Goal: Task Accomplishment & Management: Manage account settings

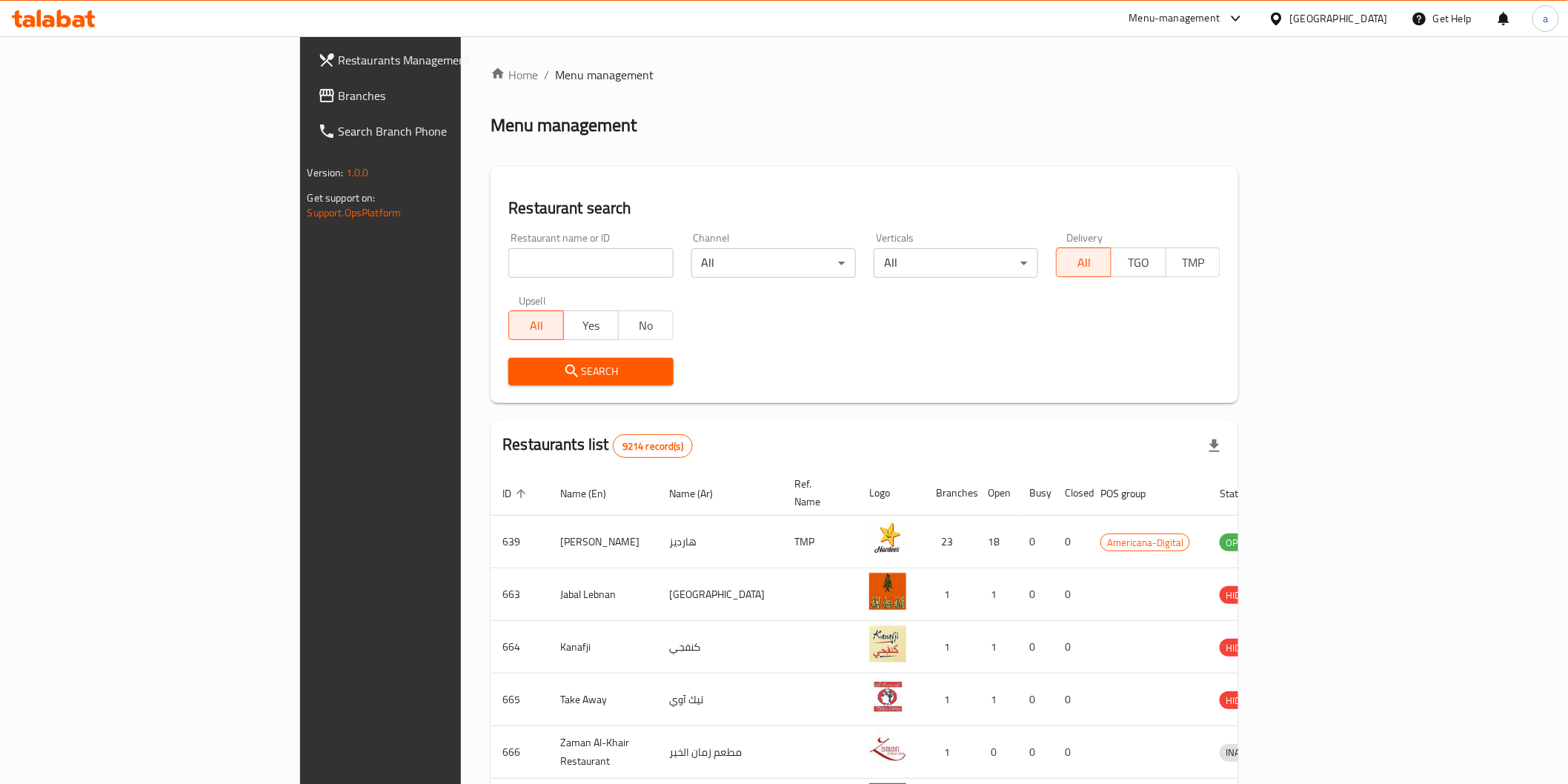
click at [306, 73] on link "Restaurants Management" at bounding box center [434, 60] width 255 height 36
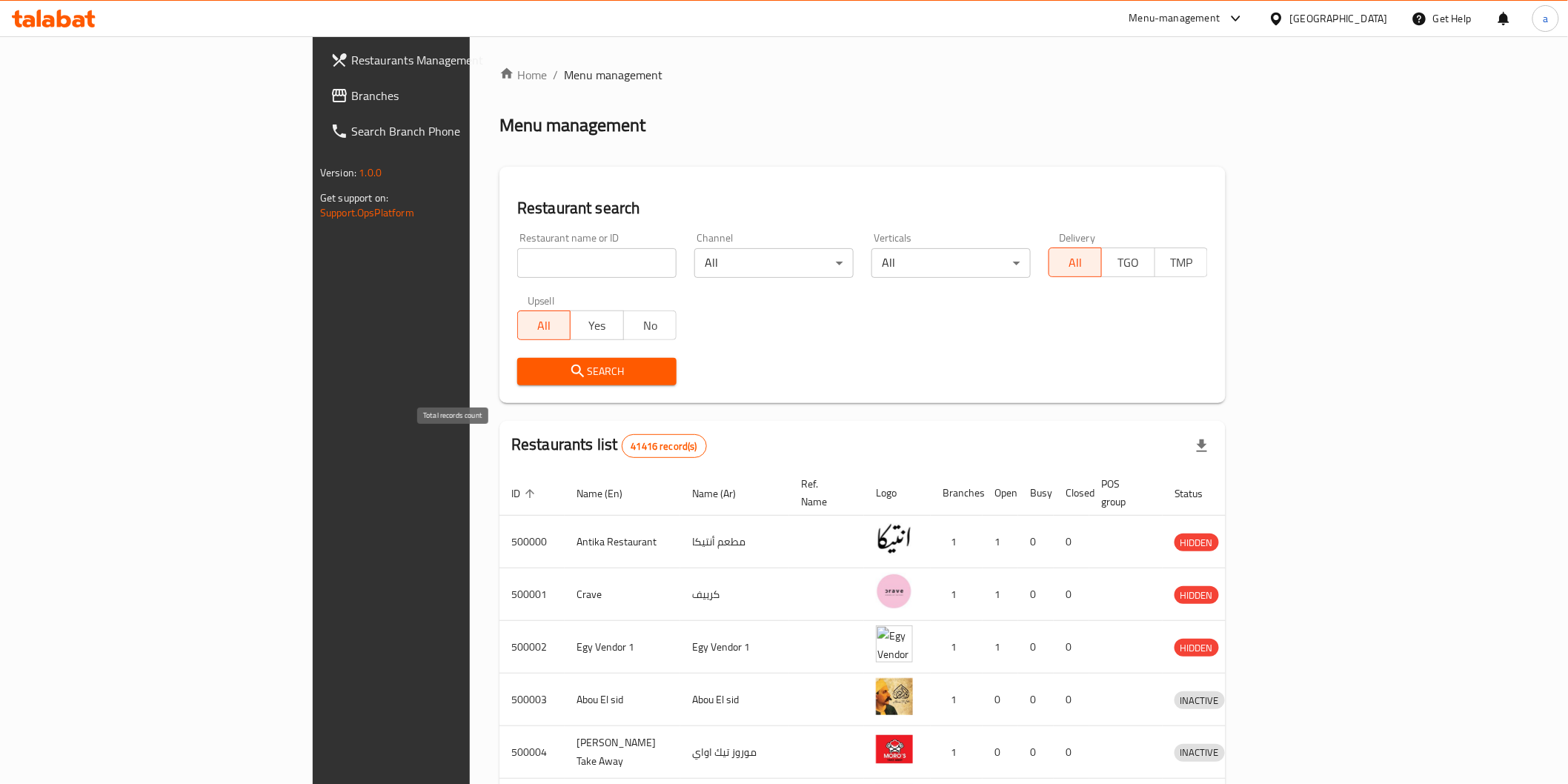
click at [623, 449] on span "41416 record(s)" at bounding box center [664, 446] width 84 height 14
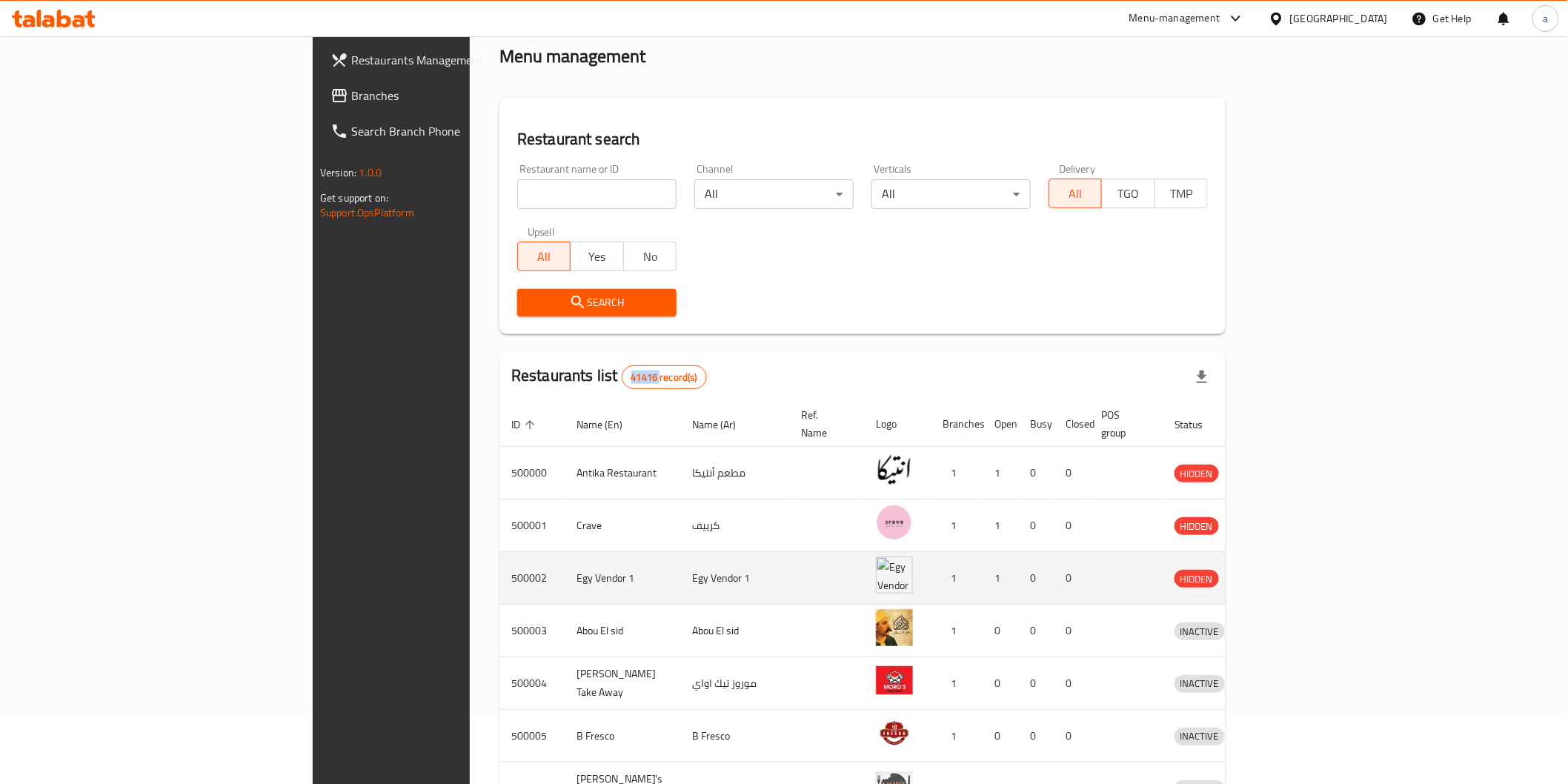
scroll to position [164, 0]
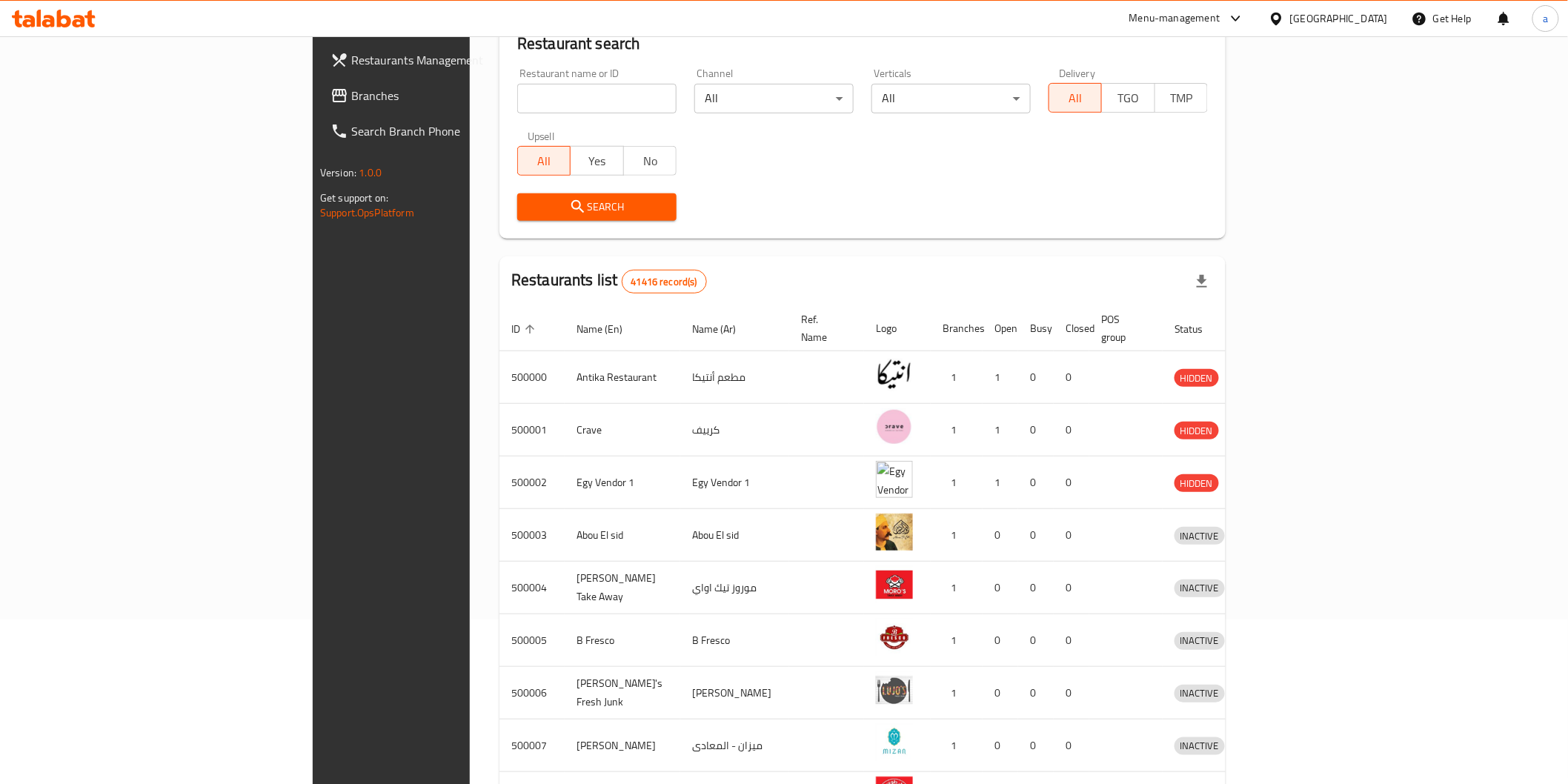
click at [313, 490] on div "Restaurants Management Branches Search Branch Phone Version: 1.0.0 Get support …" at bounding box center [444, 428] width 262 height 784
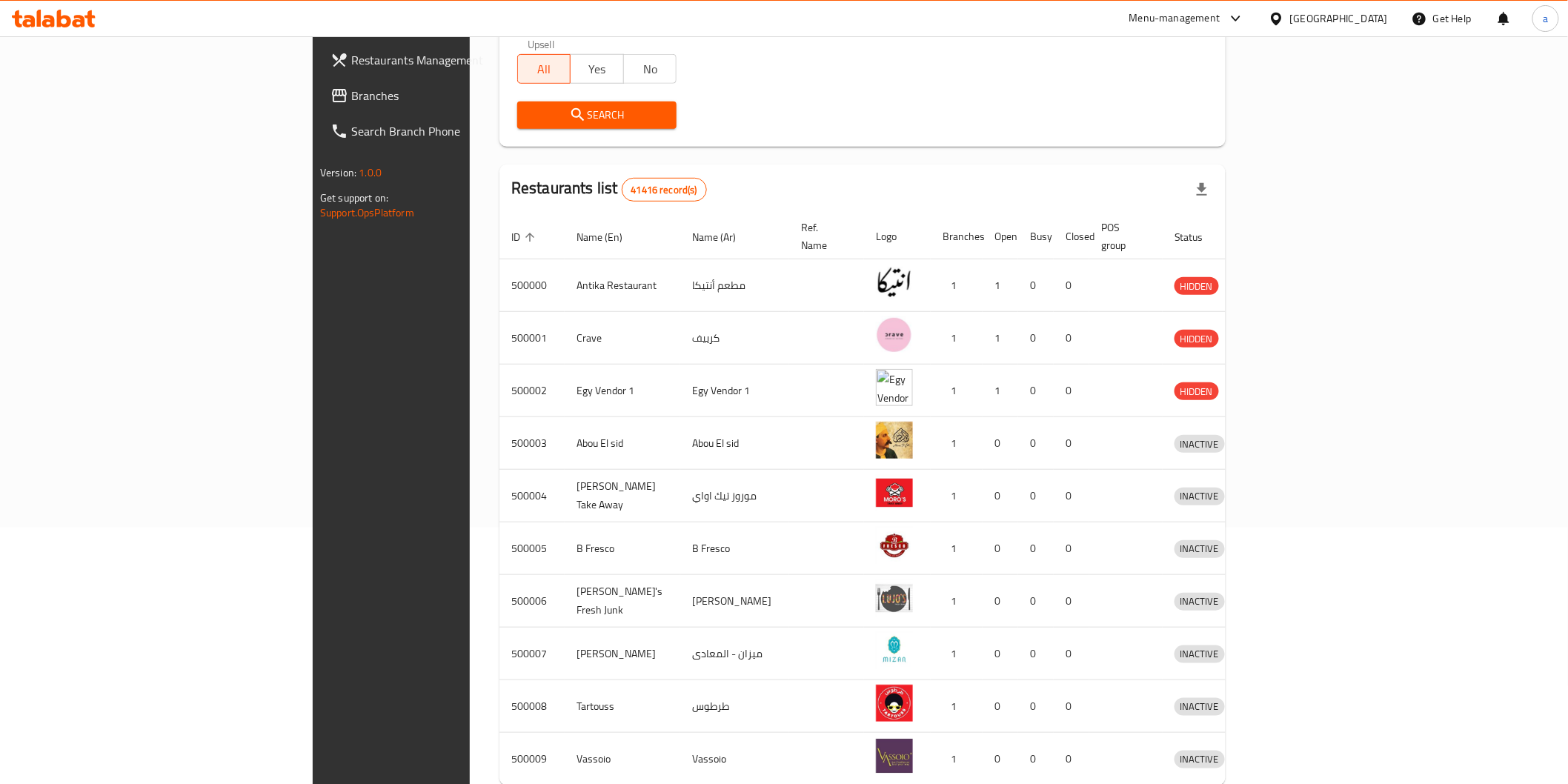
scroll to position [323, 0]
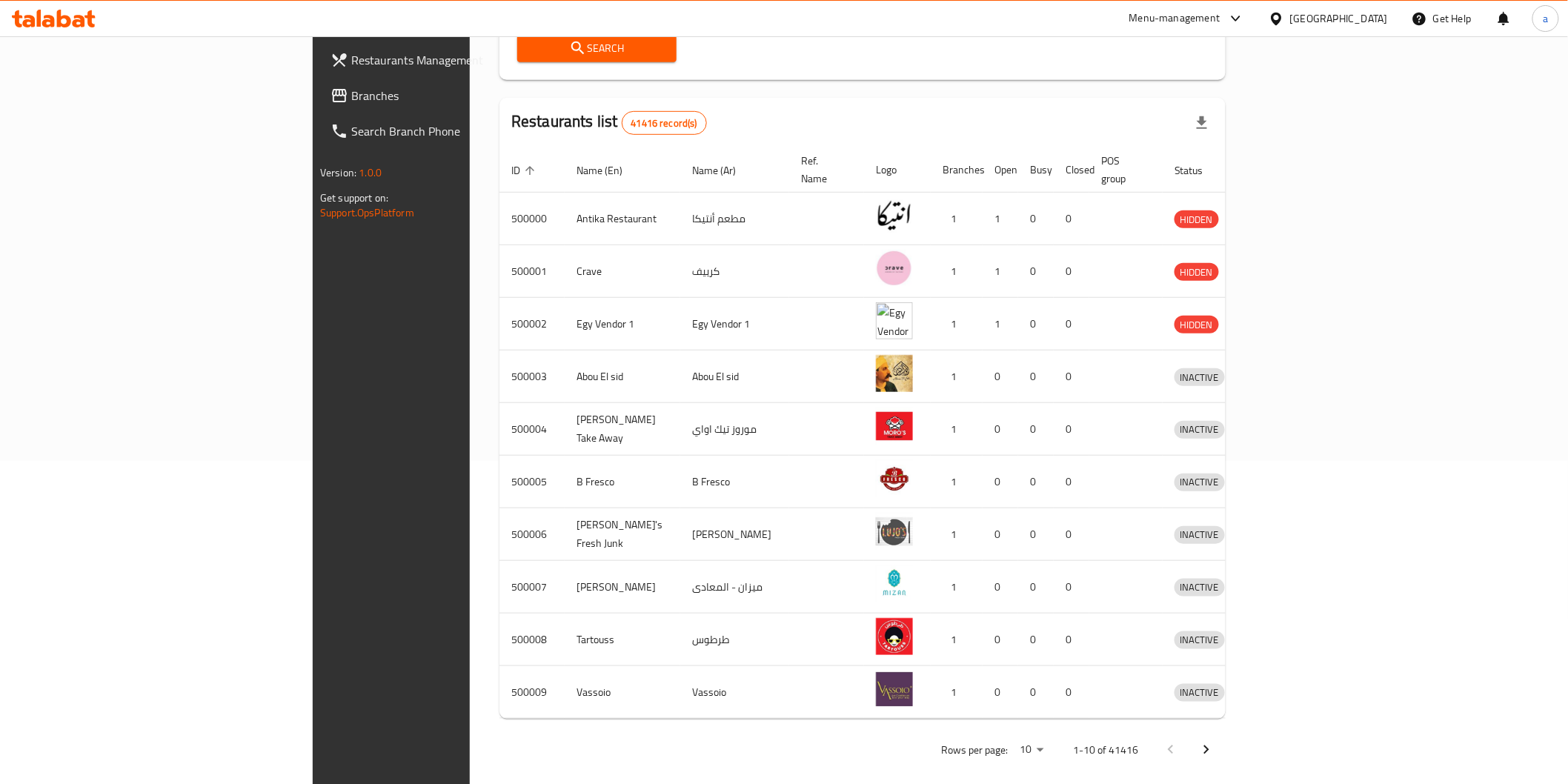
click at [319, 84] on link "Branches" at bounding box center [446, 95] width 255 height 36
